Goal: Task Accomplishment & Management: Use online tool/utility

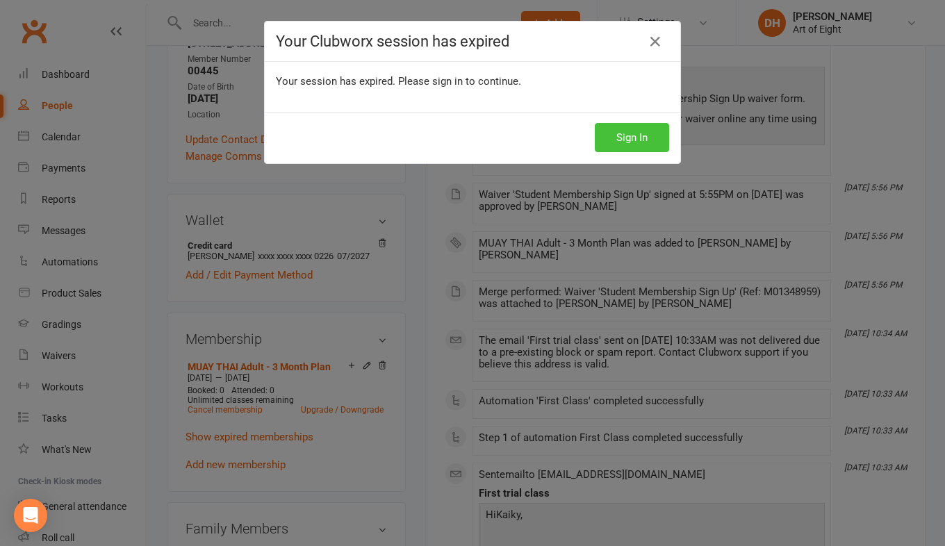
click at [619, 142] on button "Sign In" at bounding box center [632, 137] width 74 height 29
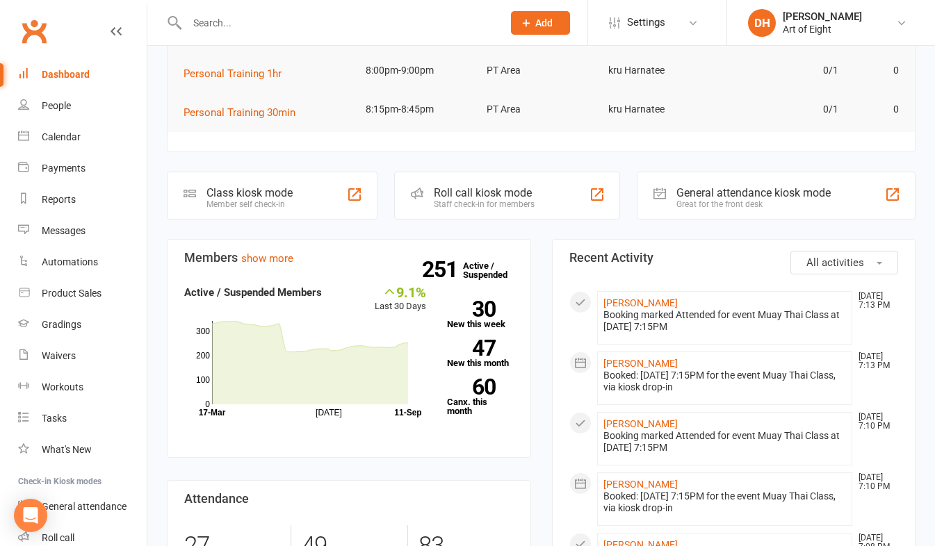
scroll to position [209, 0]
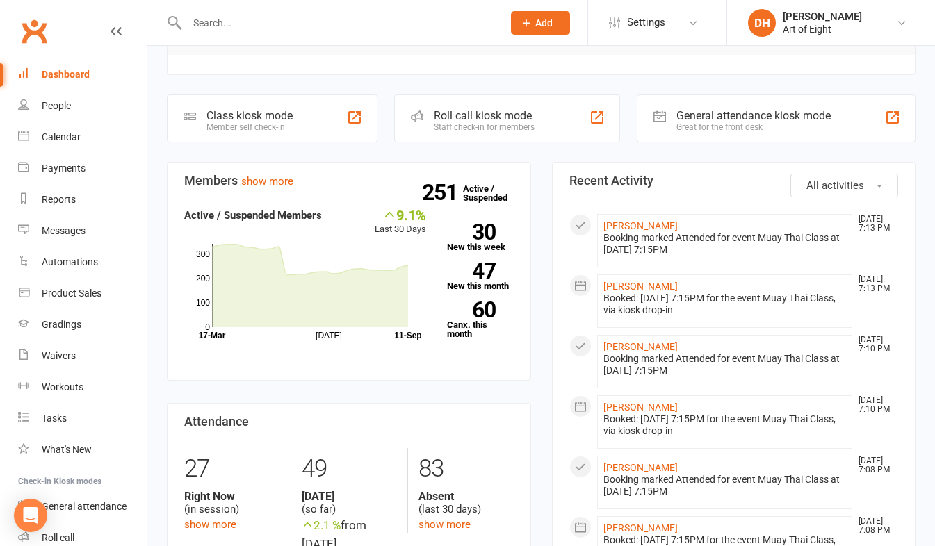
click at [473, 118] on div "Roll call kiosk mode" at bounding box center [484, 115] width 101 height 13
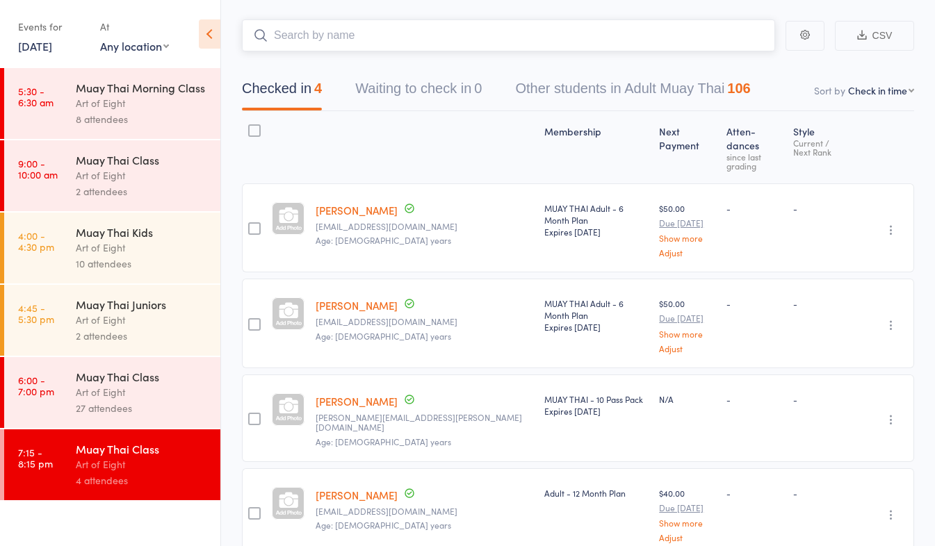
scroll to position [108, 0]
